Goal: Transaction & Acquisition: Download file/media

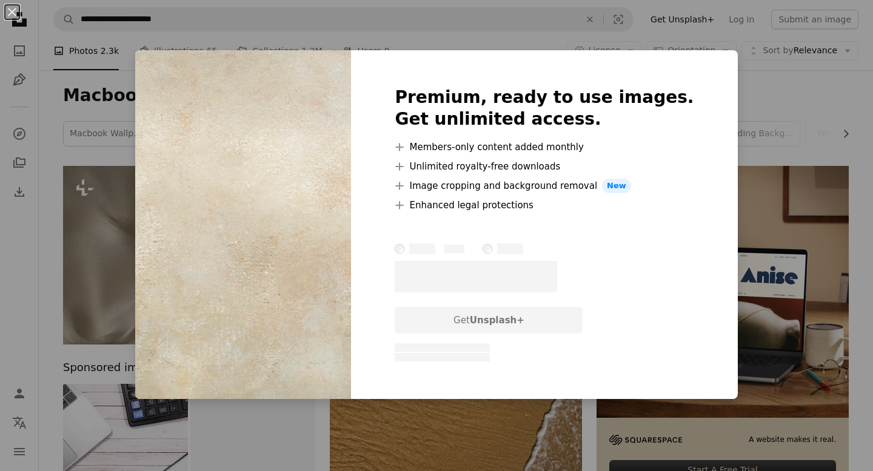
scroll to position [592, 0]
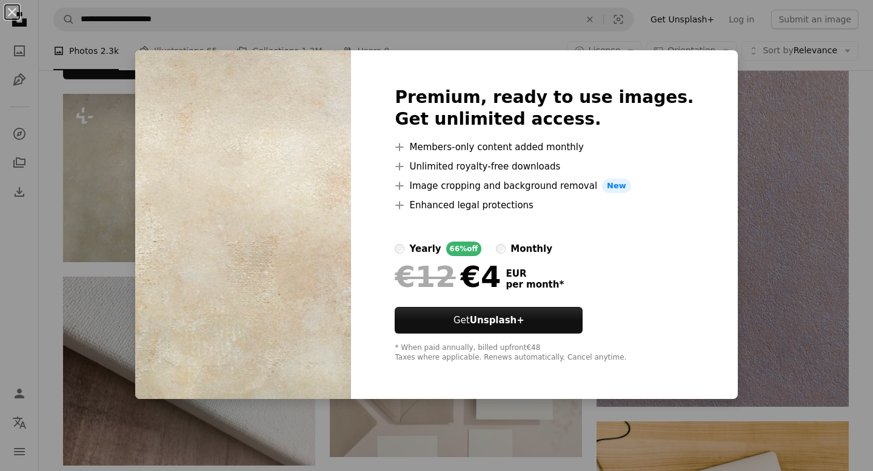
click at [84, 70] on div "An X shape Premium, ready to use images. Get unlimited access. A plus sign Memb…" at bounding box center [436, 235] width 873 height 471
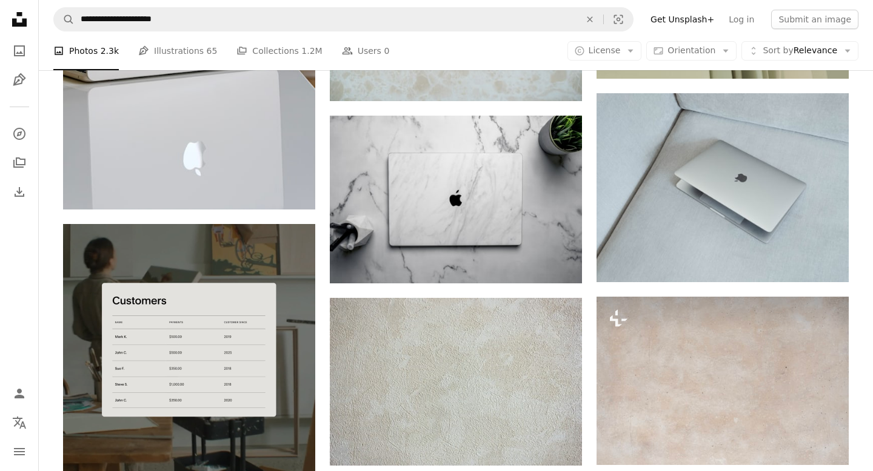
scroll to position [2028, 0]
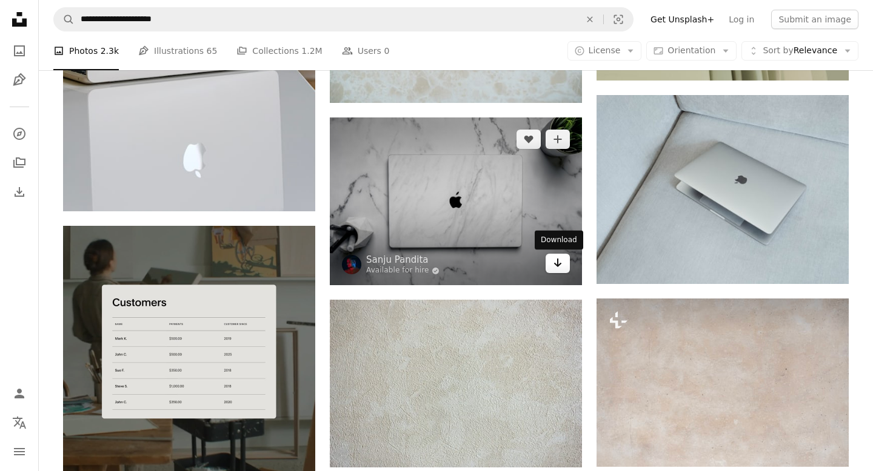
click at [550, 265] on link "Arrow pointing down" at bounding box center [557, 263] width 24 height 19
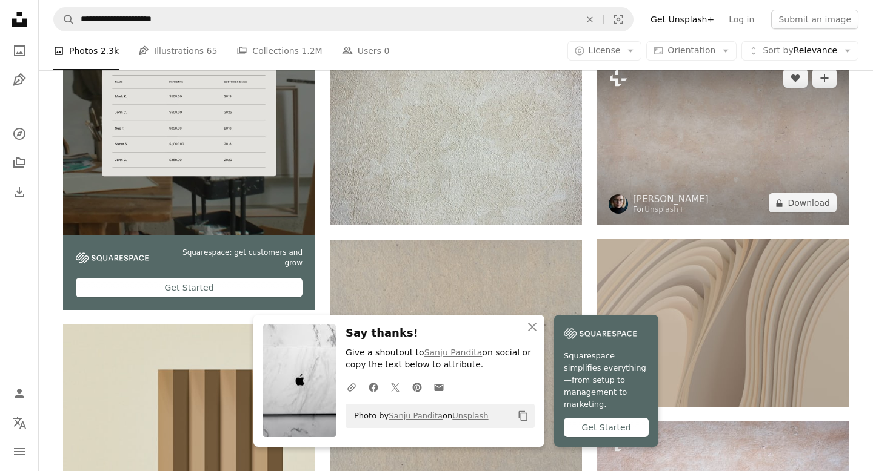
scroll to position [2270, 0]
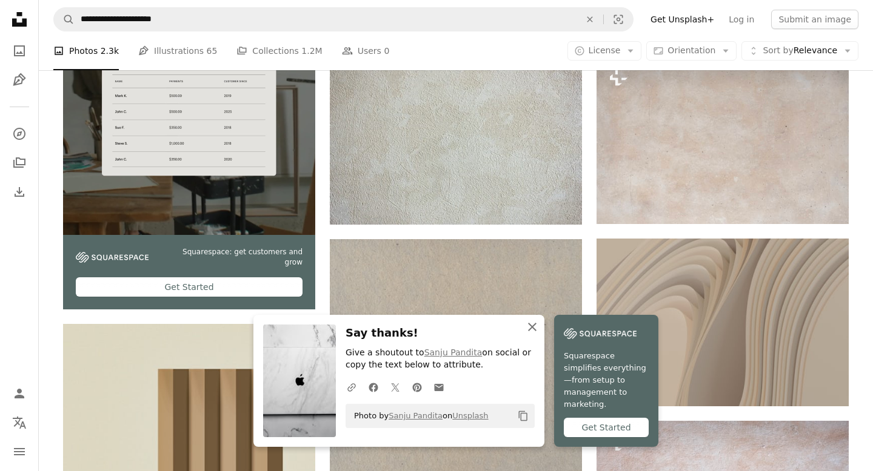
click at [528, 331] on icon "button" at bounding box center [532, 327] width 8 height 8
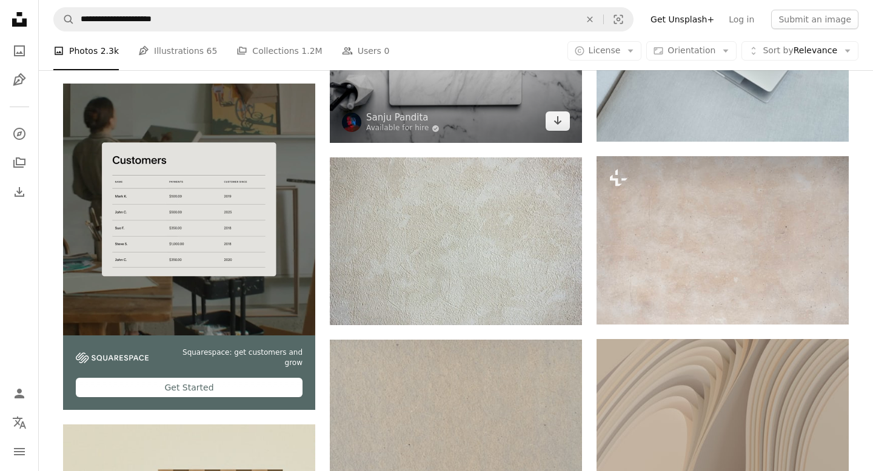
scroll to position [2174, 0]
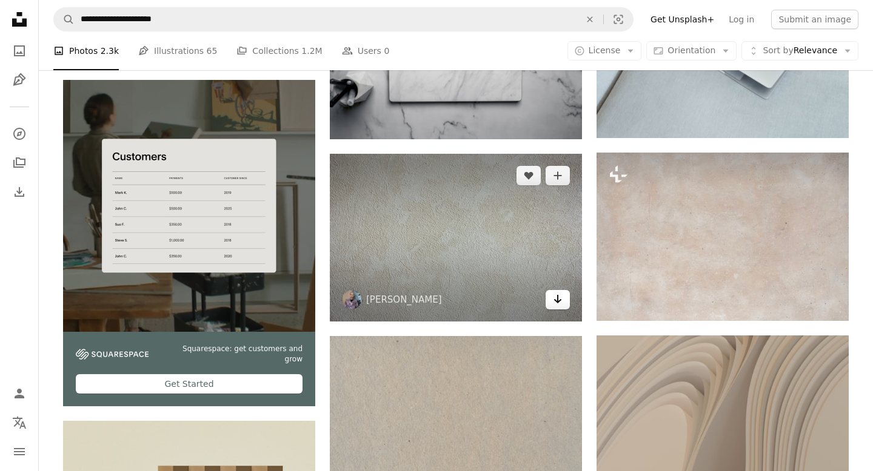
click at [560, 303] on icon "Arrow pointing down" at bounding box center [558, 299] width 10 height 15
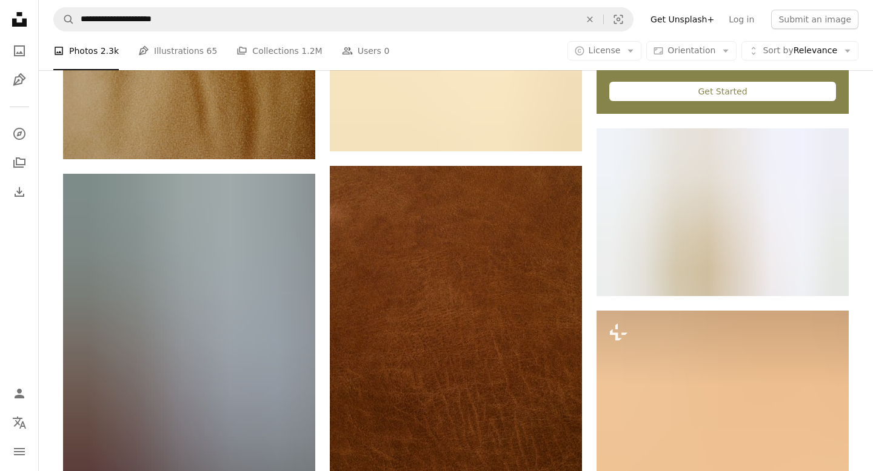
scroll to position [4208, 0]
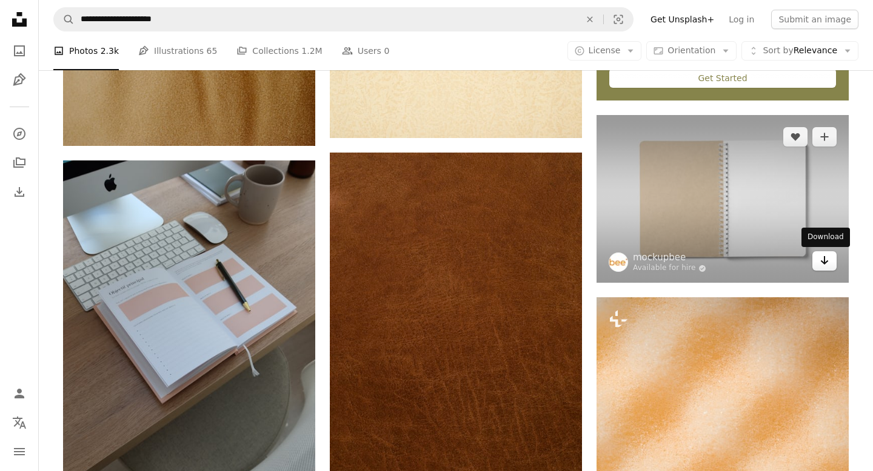
click at [830, 268] on link "Arrow pointing down" at bounding box center [824, 260] width 24 height 19
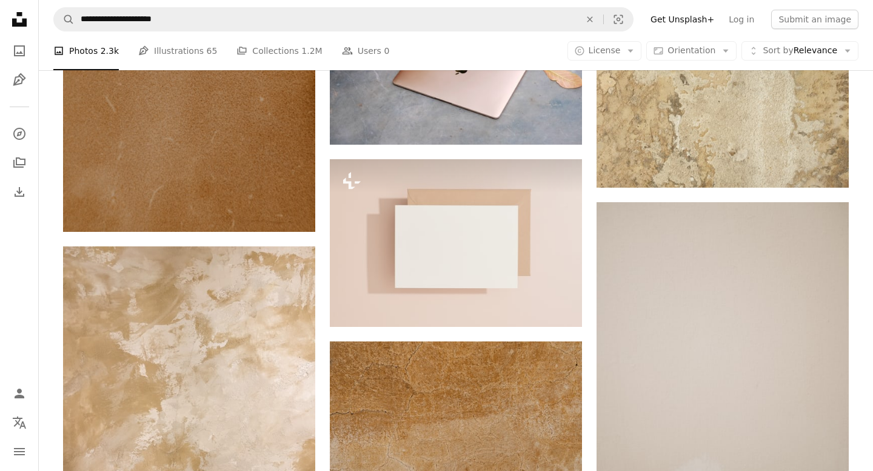
scroll to position [6896, 0]
